Goal: Task Accomplishment & Management: Use online tool/utility

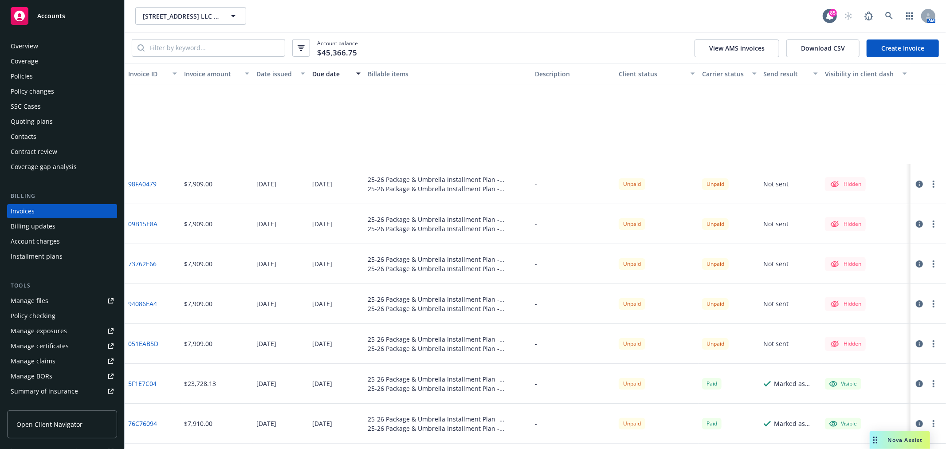
scroll to position [148, 0]
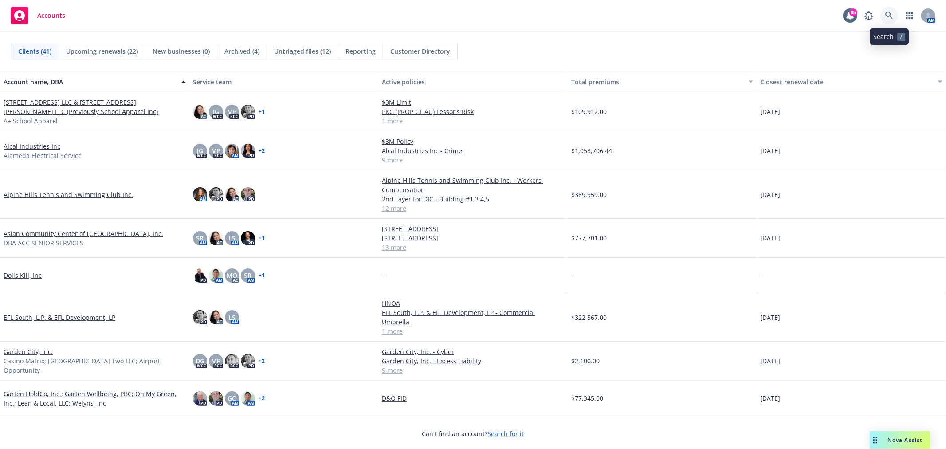
click at [890, 20] on link at bounding box center [890, 16] width 18 height 18
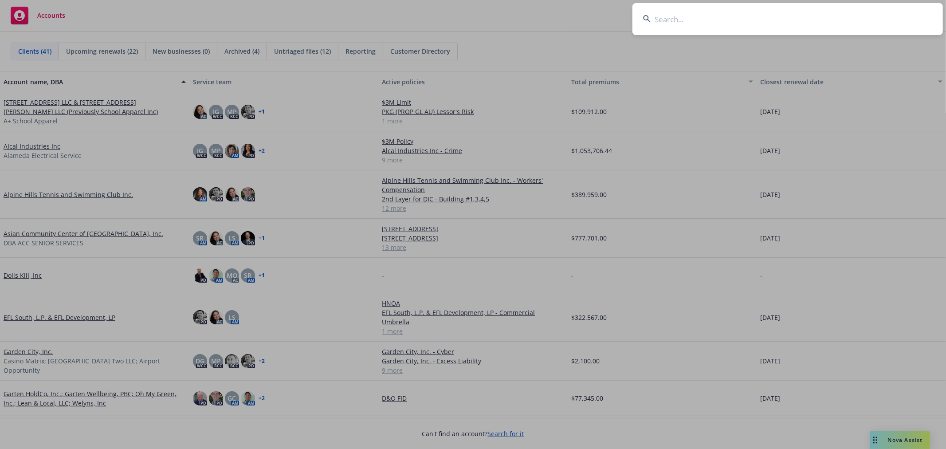
click at [775, 23] on input at bounding box center [788, 19] width 311 height 32
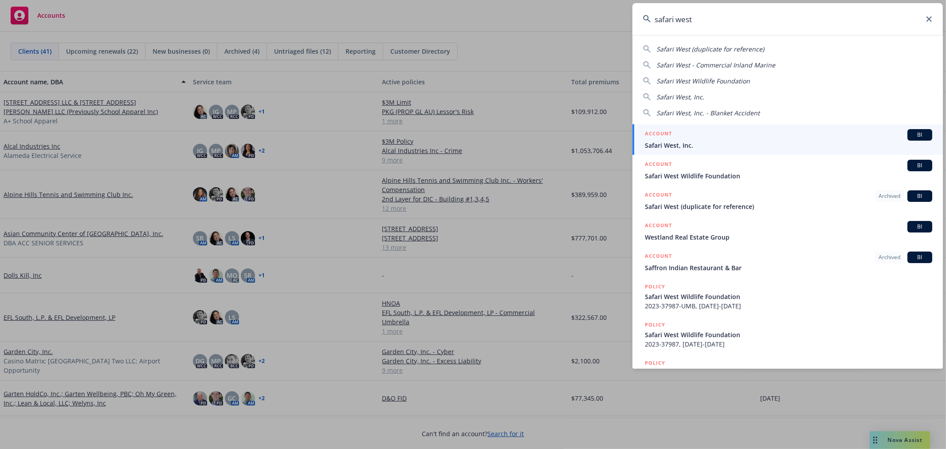
type input "safari west"
click at [695, 146] on span "Safari West, Inc." at bounding box center [788, 145] width 287 height 9
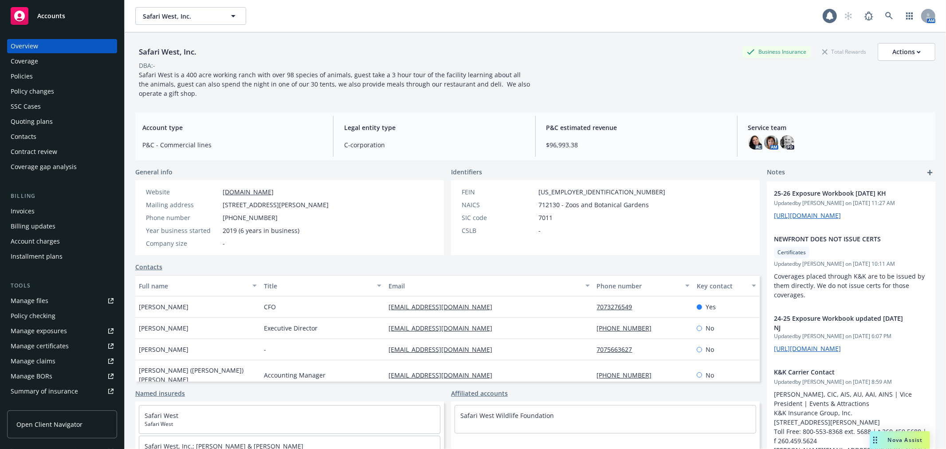
click at [61, 73] on div "Policies" at bounding box center [62, 76] width 103 height 14
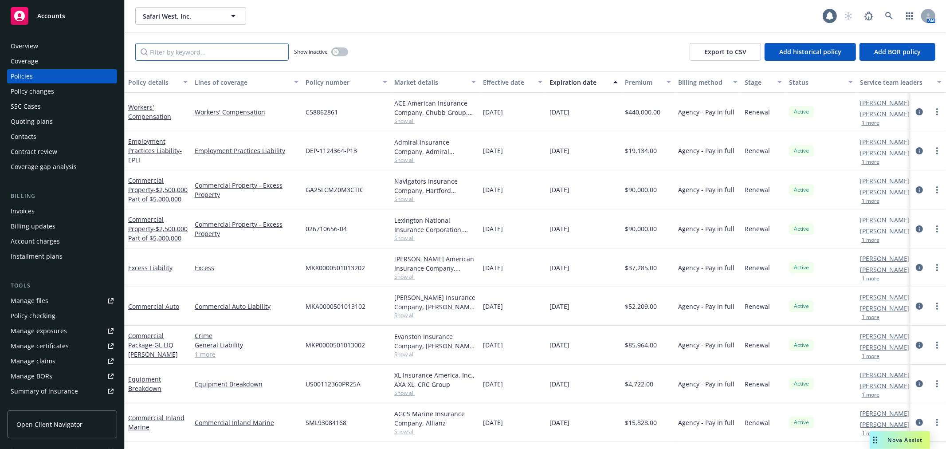
click at [206, 57] on input "Filter by keyword..." at bounding box center [211, 52] width 153 height 18
click at [46, 299] on div "Manage files" at bounding box center [30, 301] width 38 height 14
click at [26, 50] on div "Overview" at bounding box center [25, 46] width 28 height 14
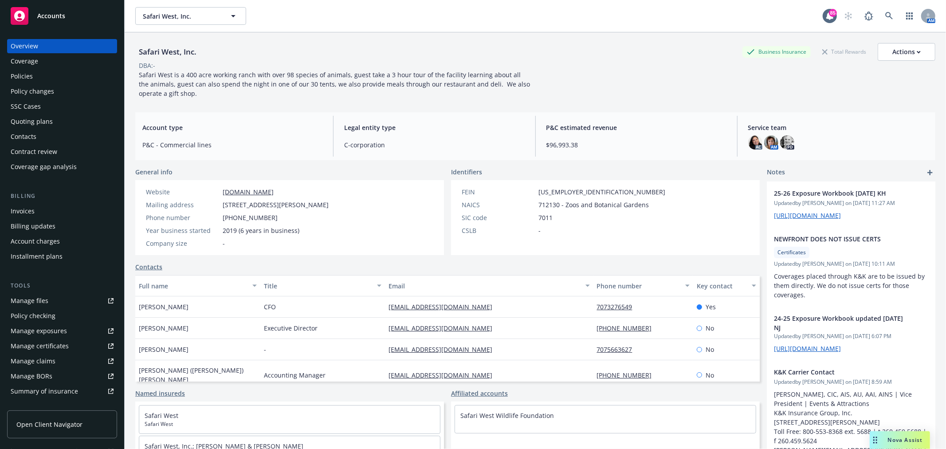
click at [36, 298] on div "Manage files" at bounding box center [30, 301] width 38 height 14
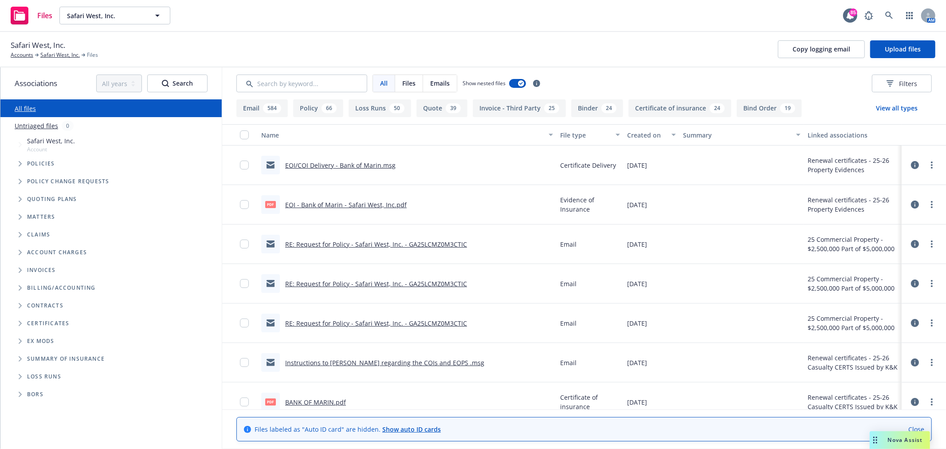
click at [19, 323] on icon "Folder Tree Example" at bounding box center [21, 323] width 4 height 5
click at [25, 356] on span "Folder Tree Example" at bounding box center [27, 357] width 14 height 14
click at [27, 341] on icon "Folder Tree Example" at bounding box center [27, 339] width 3 height 5
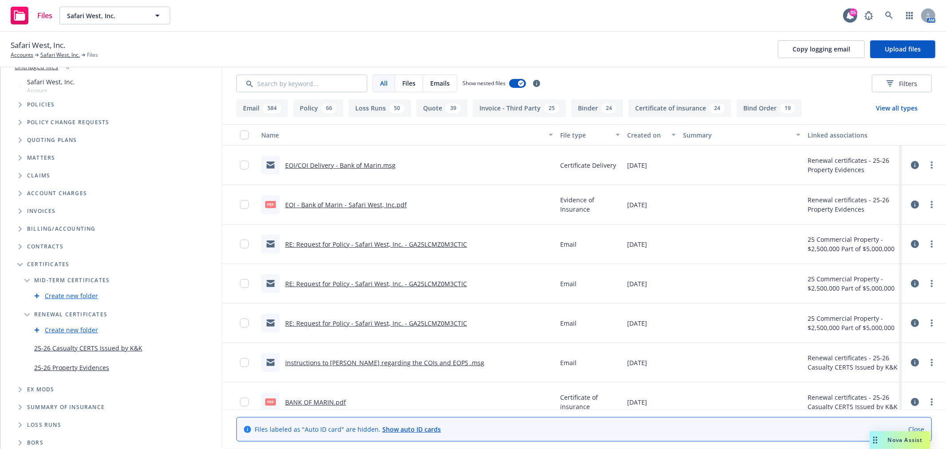
scroll to position [61, 0]
click at [93, 343] on link "25-26 Casualty CERTS Issued by K&K" at bounding box center [88, 345] width 108 height 9
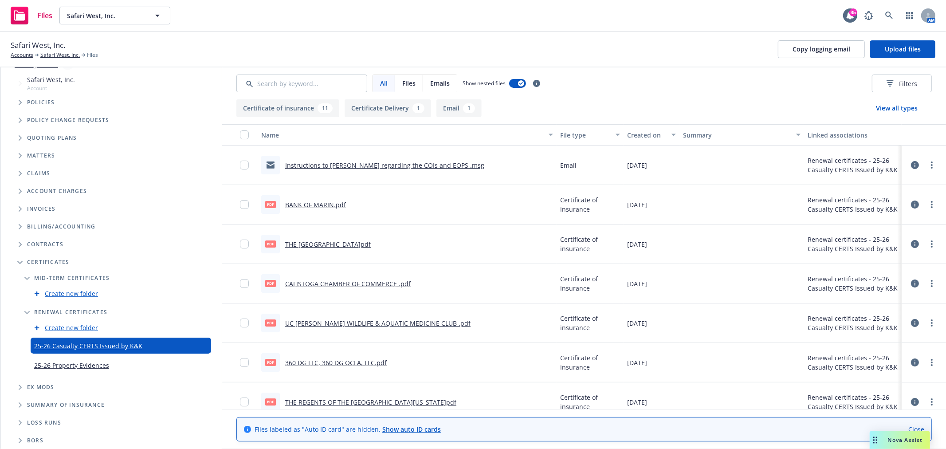
click at [349, 165] on link "Instructions to Mayra regarding the COIs and EOPS .msg" at bounding box center [384, 165] width 199 height 8
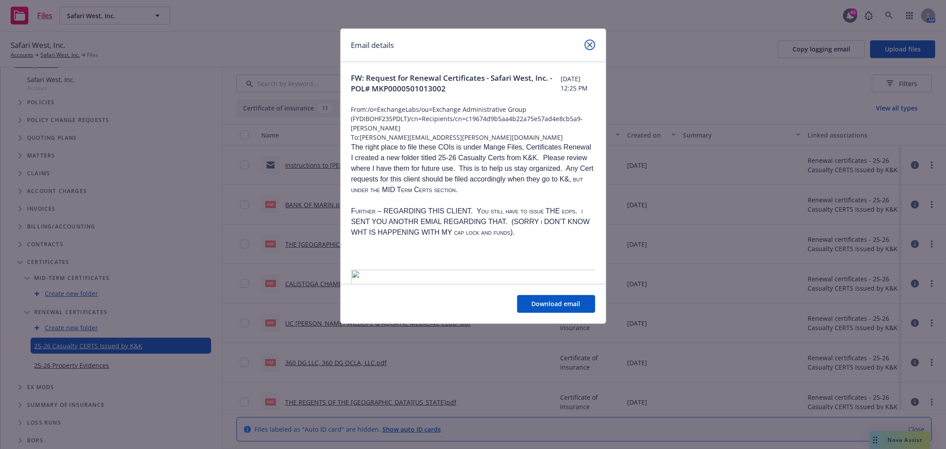
click at [587, 43] on icon "close" at bounding box center [589, 44] width 5 height 5
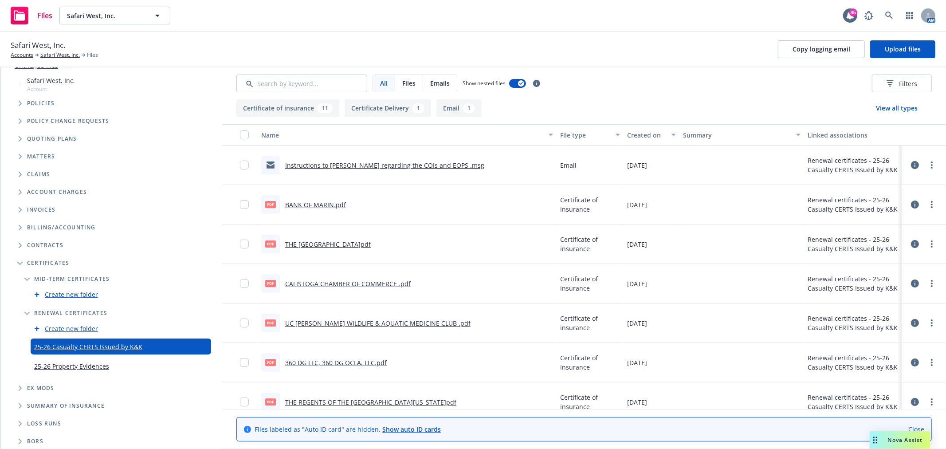
scroll to position [61, 0]
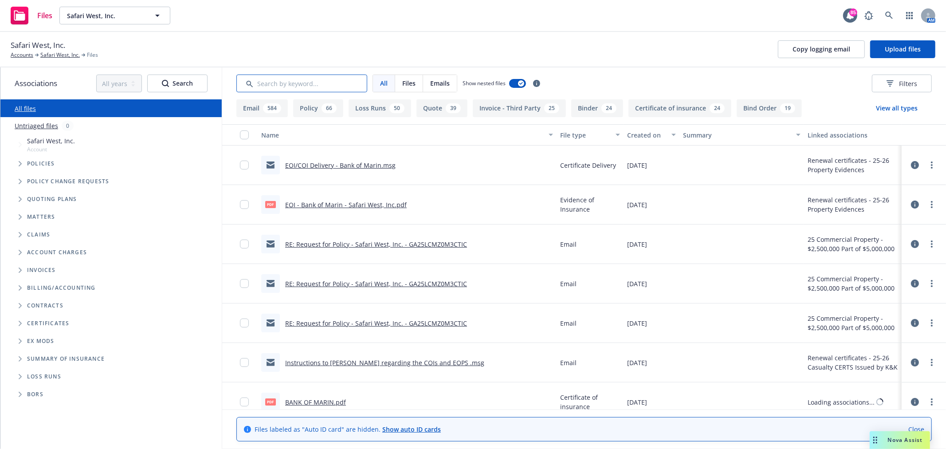
click at [357, 86] on input "Search by keyword..." at bounding box center [301, 84] width 131 height 18
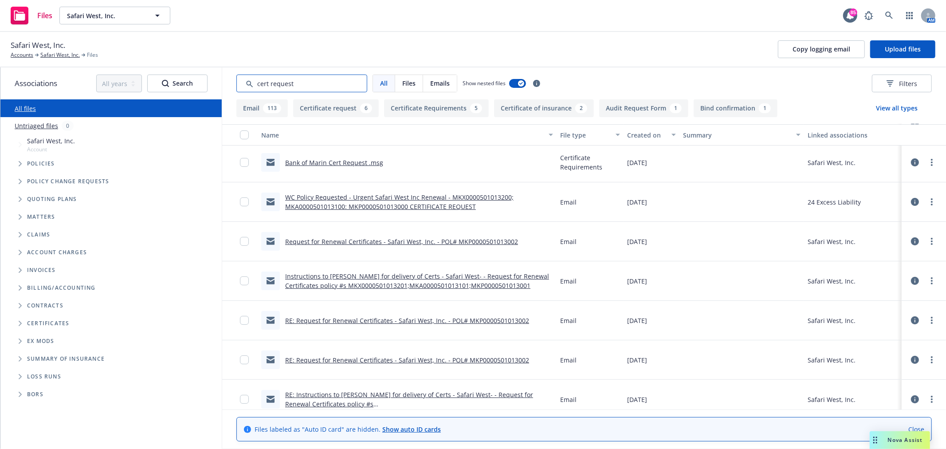
scroll to position [98, 0]
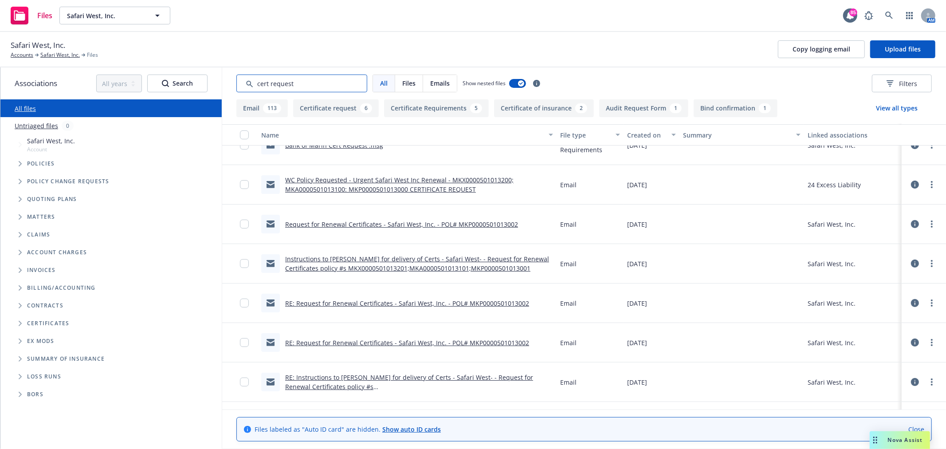
type input "cert request"
click at [378, 225] on link "Request for Renewal Certificates - Safari West, Inc. - POL# MKP0000501013002" at bounding box center [401, 224] width 233 height 8
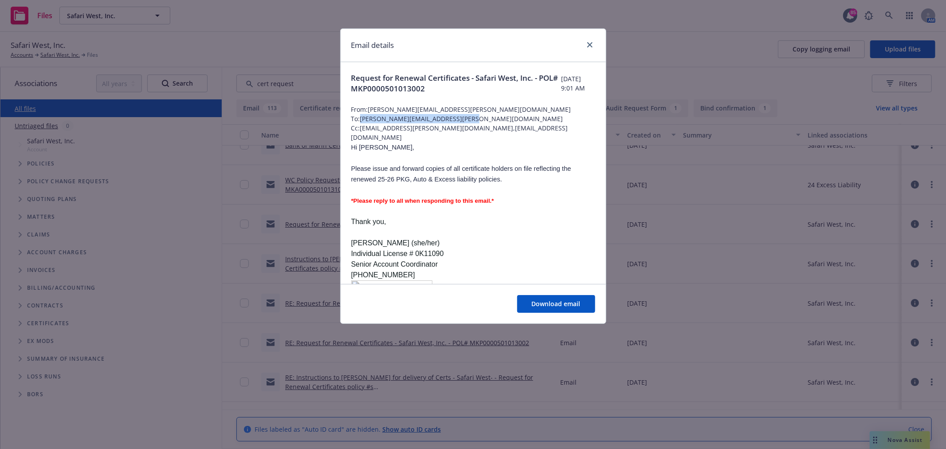
drag, startPoint x: 466, startPoint y: 117, endPoint x: 362, endPoint y: 122, distance: 104.4
click at [362, 122] on span "To: anthony.stites@kandkinsurance.com" at bounding box center [473, 118] width 244 height 9
click at [401, 138] on span "Cc: norah.jacobo@newfront.com,support+91c82bc0-751d-41e9-9bc4-edf23f4d88ed@newf…" at bounding box center [473, 132] width 244 height 19
drag, startPoint x: 475, startPoint y: 87, endPoint x: 414, endPoint y: 89, distance: 60.8
click at [414, 89] on span "Request for Renewal Certificates - Safari West, Inc. - POL# MKP0000501013002" at bounding box center [456, 83] width 210 height 21
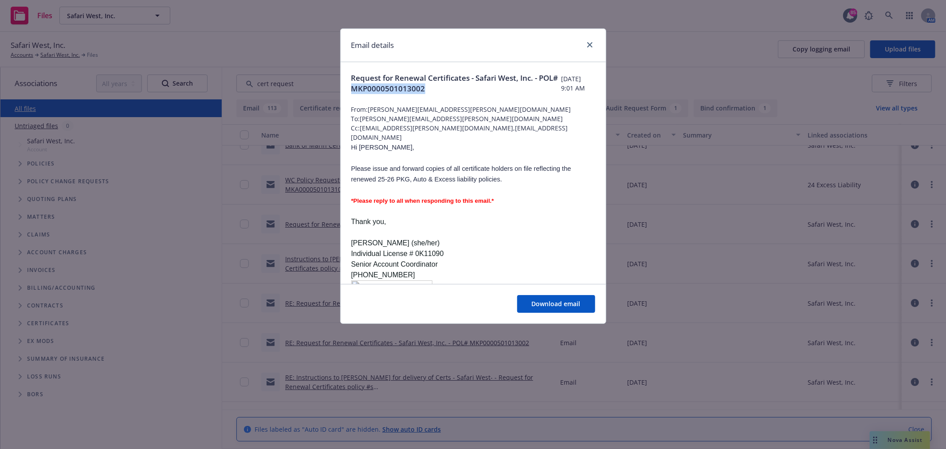
copy span "MKP0000501013002"
click at [588, 43] on icon "close" at bounding box center [589, 44] width 5 height 5
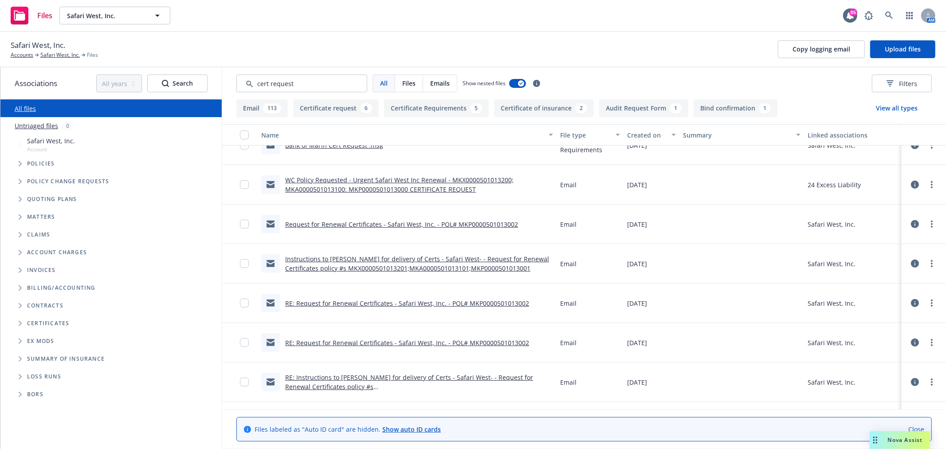
click at [23, 324] on span "Folder Tree Example" at bounding box center [20, 323] width 14 height 14
click at [27, 339] on icon "Folder Tree Example" at bounding box center [28, 339] width 4 height 5
click at [74, 352] on link "Create new folder" at bounding box center [71, 354] width 53 height 9
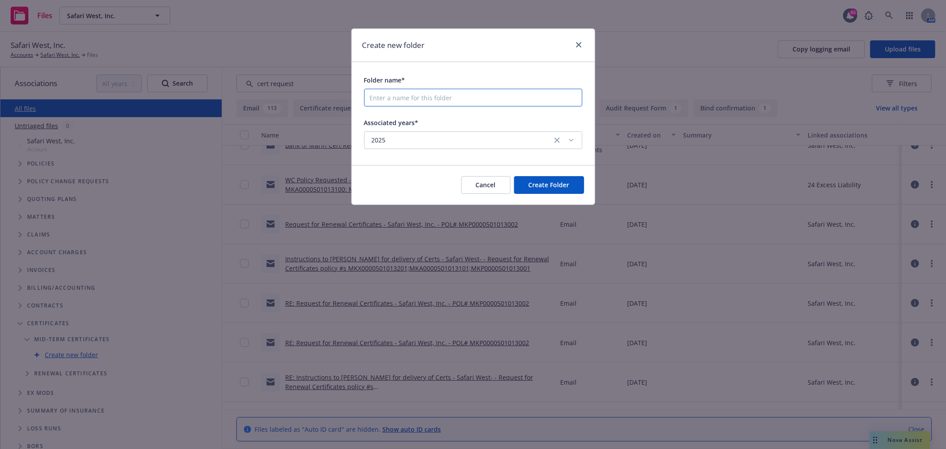
click at [397, 99] on input "Folder name*" at bounding box center [473, 98] width 218 height 18
type input "25-26 Midterm COI"
click at [539, 190] on button "Create Folder" at bounding box center [549, 185] width 70 height 18
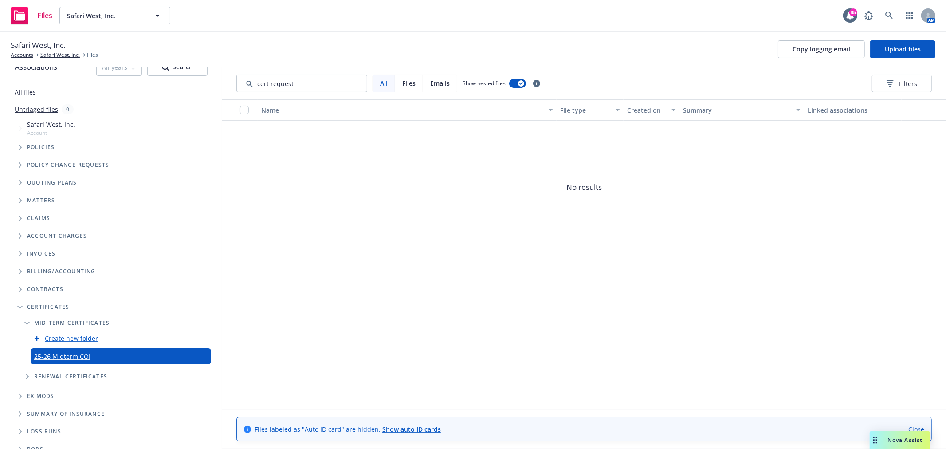
scroll to position [25, 0]
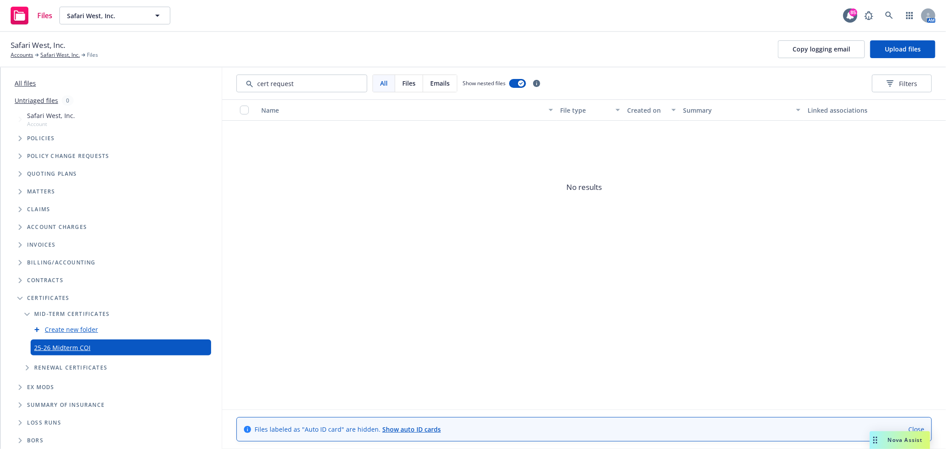
click at [29, 370] on span "Folder Tree Example" at bounding box center [27, 368] width 14 height 14
click at [0, 0] on icon "Edit Folder" at bounding box center [0, 0] width 0 height 0
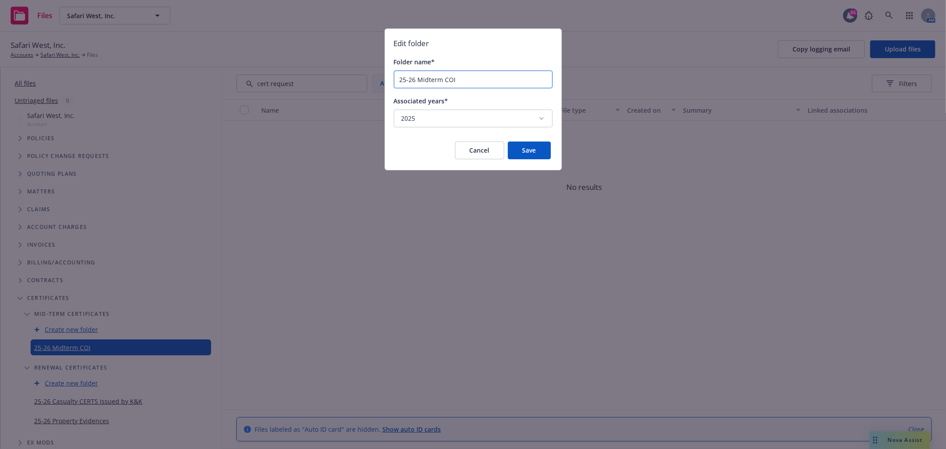
drag, startPoint x: 441, startPoint y: 77, endPoint x: 418, endPoint y: 79, distance: 23.1
click at [418, 79] on input "25-26 Midterm COI" at bounding box center [473, 79] width 158 height 17
click at [416, 78] on input "25-26 Casualty COIs -" at bounding box center [473, 79] width 158 height 17
click at [499, 78] on input "25-26 Midterm Casualty COIs -" at bounding box center [473, 79] width 158 height 17
type input "25-26 Midterm Casualty COIs"
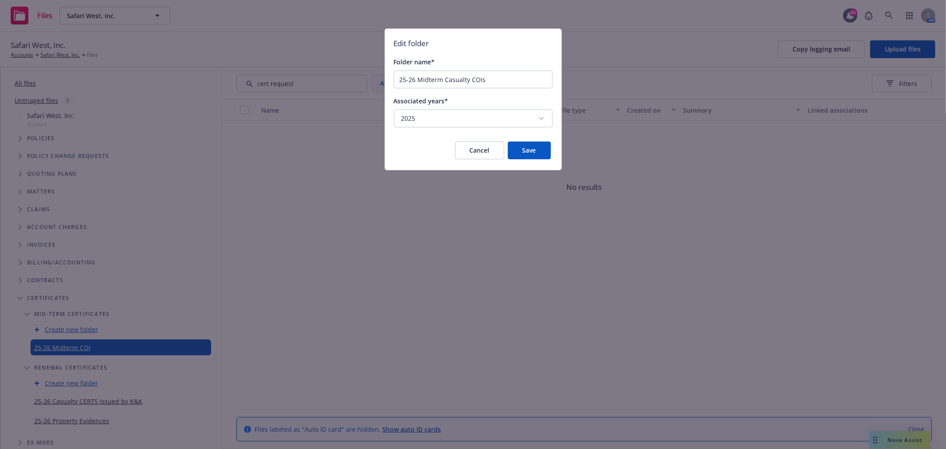
click at [526, 155] on button "Save" at bounding box center [529, 151] width 43 height 18
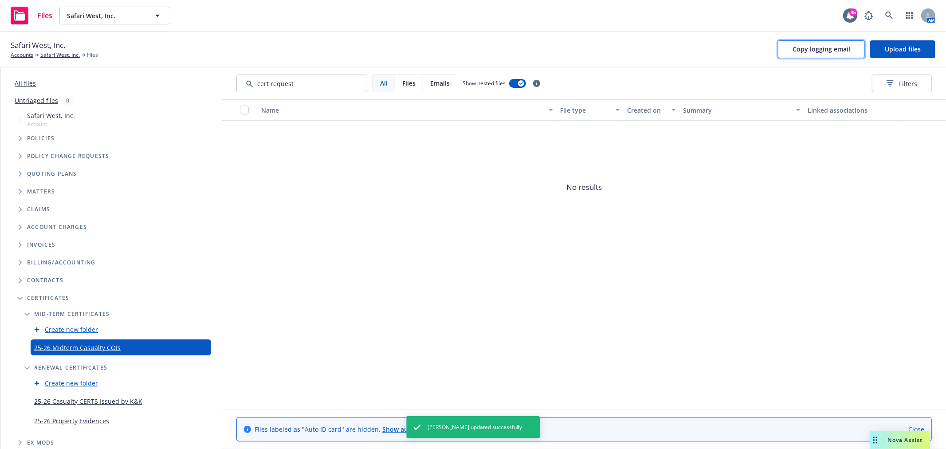
click at [840, 47] on span "Copy logging email" at bounding box center [822, 49] width 58 height 8
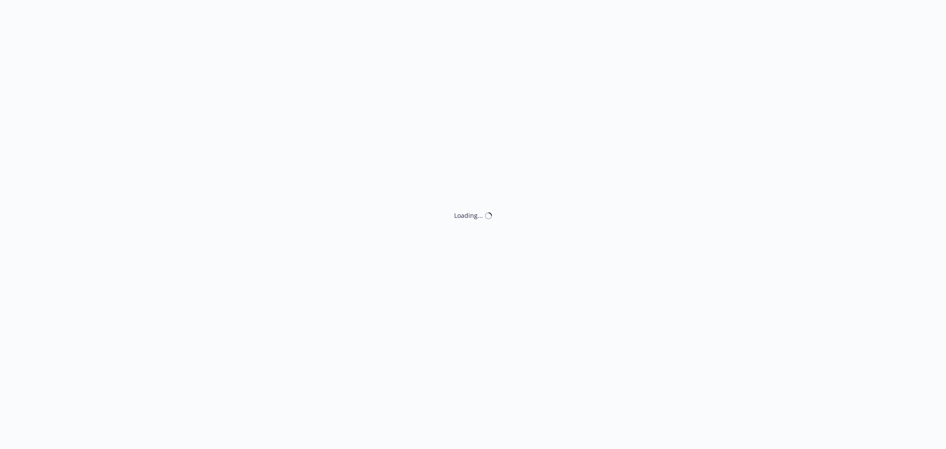
select select "ACCEPTED"
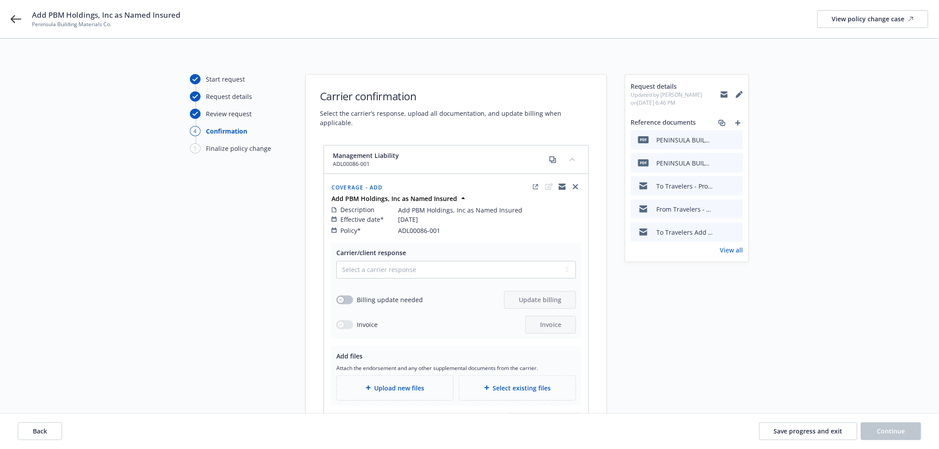
click at [725, 250] on link "View all" at bounding box center [731, 249] width 23 height 9
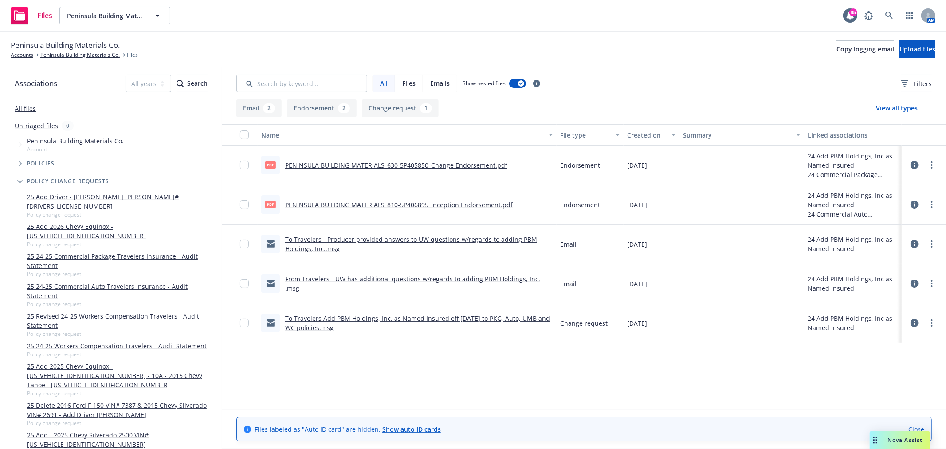
click at [439, 165] on link "PENINSULA BUILDING MATERIALS_630-5P405850_Change Endorsement.pdf" at bounding box center [396, 165] width 222 height 8
